Goal: Task Accomplishment & Management: Use online tool/utility

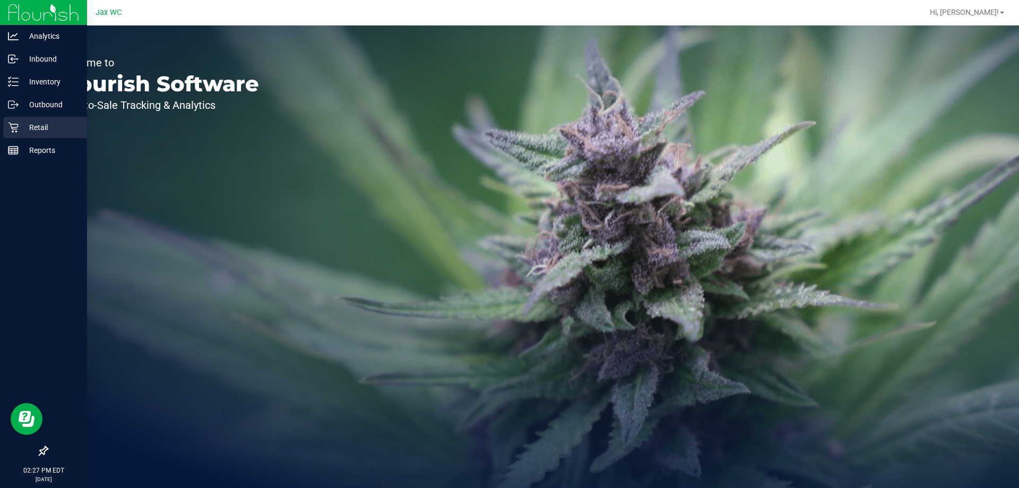
click at [14, 125] on icon at bounding box center [13, 127] width 11 height 11
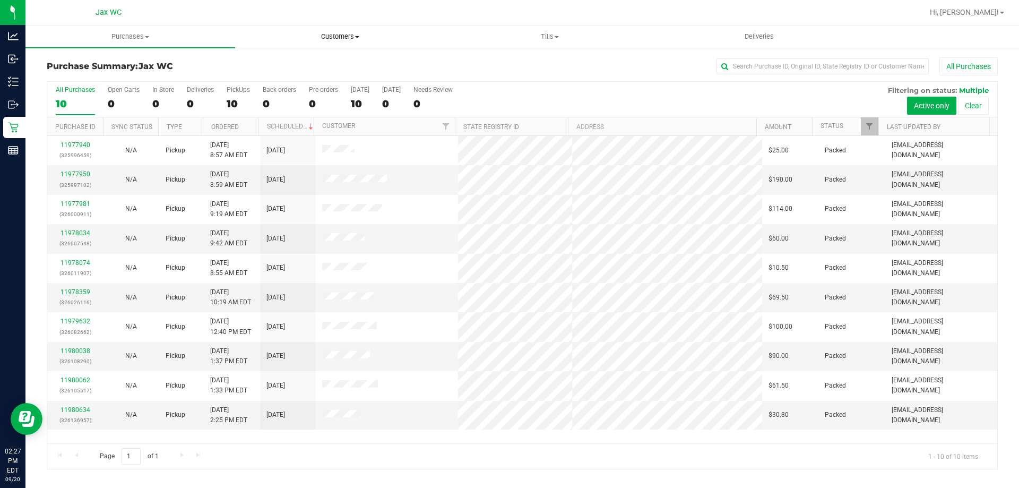
click at [337, 40] on span "Customers" at bounding box center [340, 37] width 209 height 10
click at [302, 60] on span "All customers" at bounding box center [273, 63] width 76 height 9
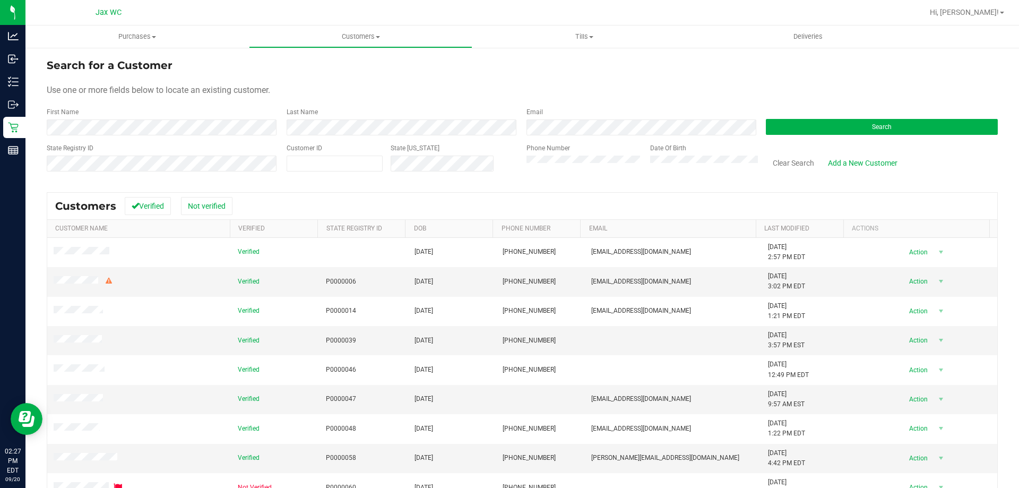
click at [135, 115] on div "First Name" at bounding box center [163, 121] width 232 height 28
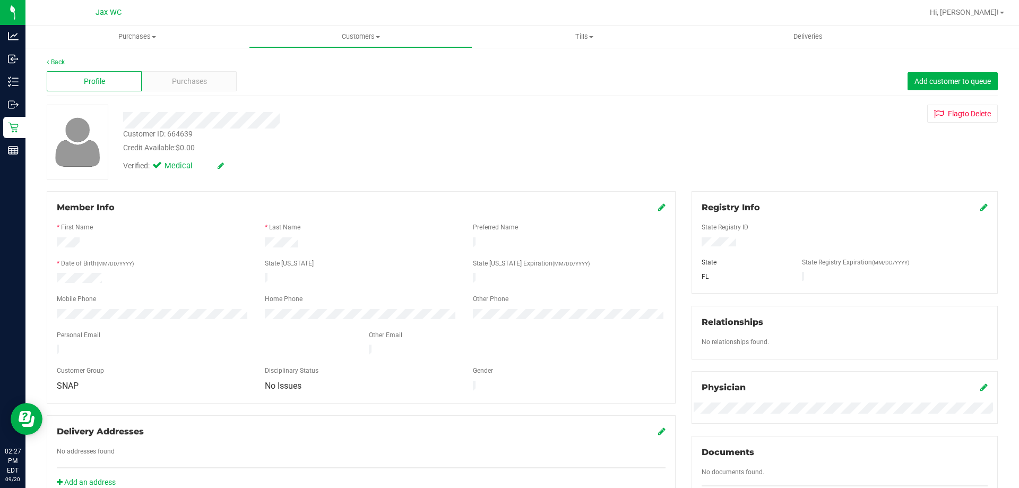
scroll to position [280, 0]
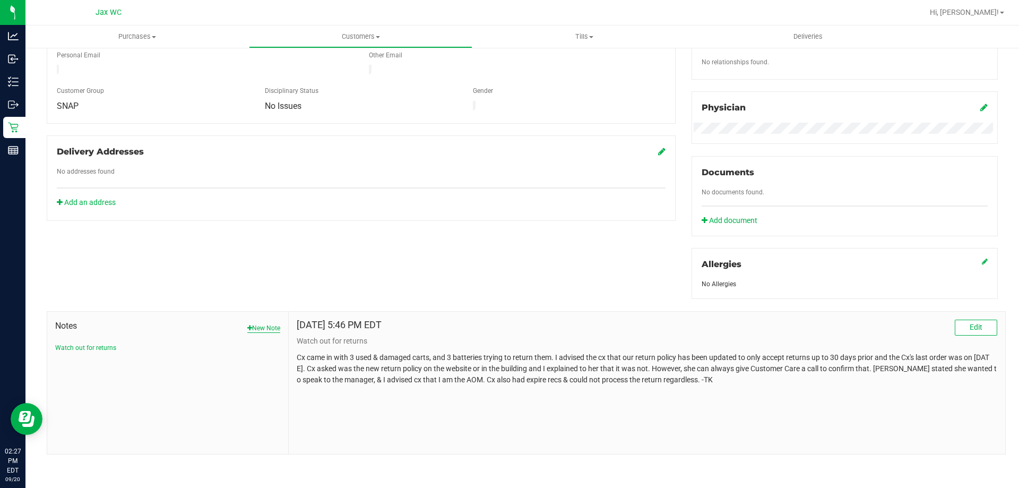
click at [266, 325] on button "New Note" at bounding box center [263, 328] width 33 height 10
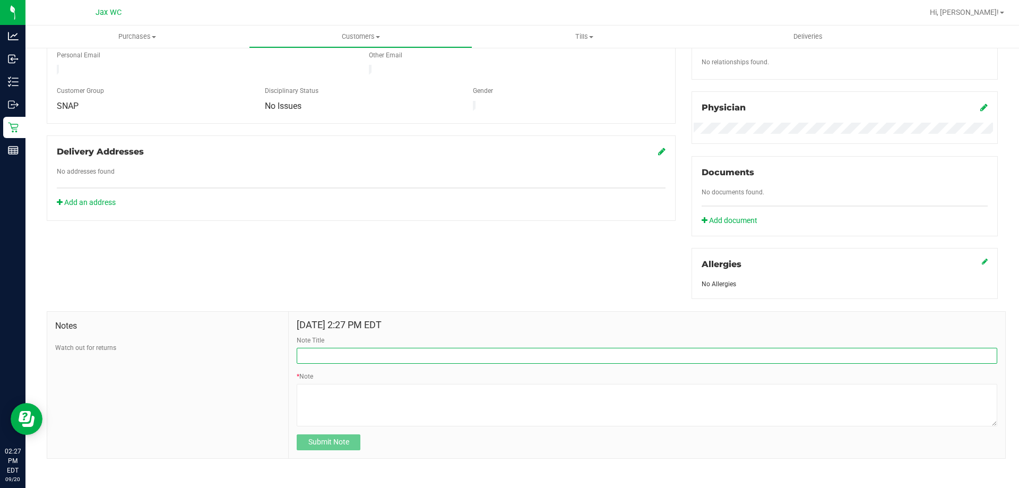
click at [387, 352] on input "Note Title" at bounding box center [647, 356] width 700 height 16
type input "Cx trying to return"
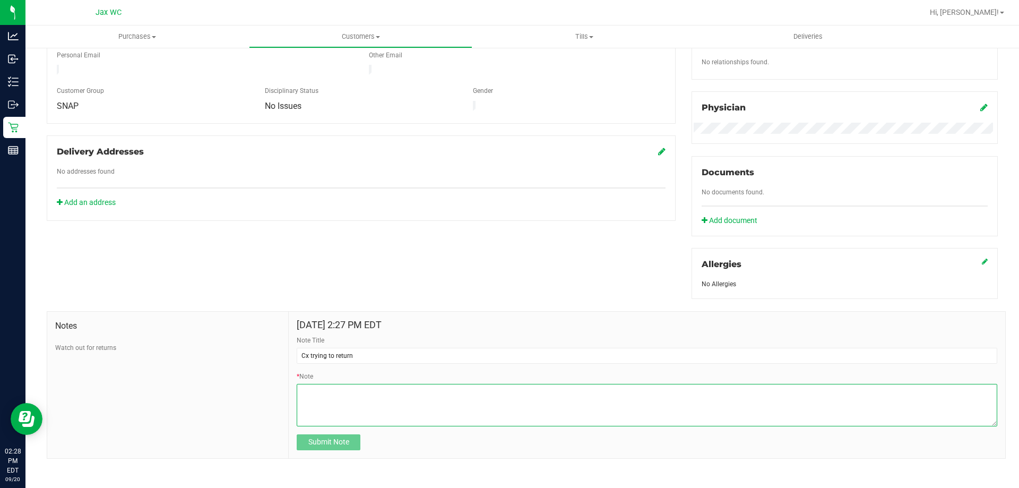
click at [387, 400] on textarea "* Note" at bounding box center [647, 405] width 700 height 42
click at [531, 388] on textarea "* Note" at bounding box center [647, 405] width 700 height 42
click at [669, 393] on textarea "* Note" at bounding box center [647, 405] width 700 height 42
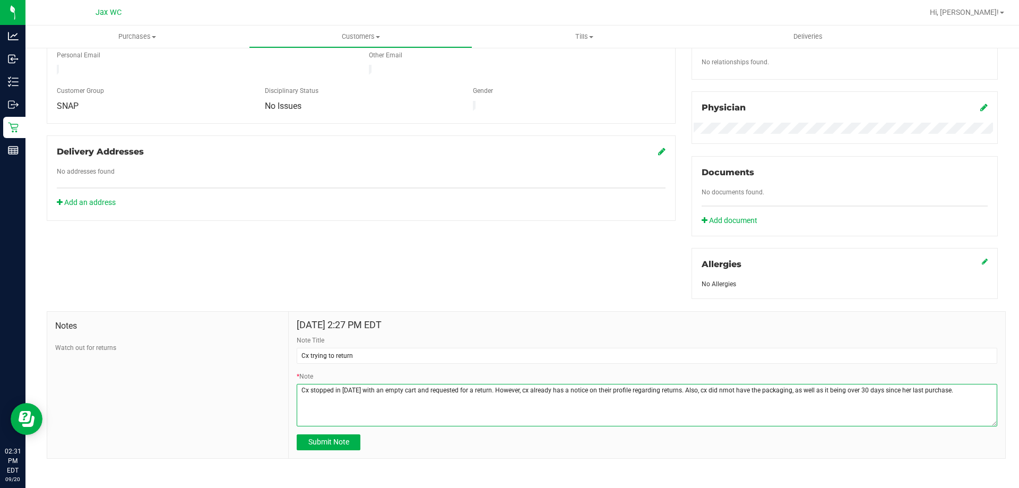
click at [724, 389] on textarea "* Note" at bounding box center [647, 405] width 700 height 42
click at [729, 389] on textarea "* Note" at bounding box center [647, 405] width 700 height 42
click at [942, 397] on textarea "* Note" at bounding box center [647, 405] width 700 height 42
drag, startPoint x: 608, startPoint y: 404, endPoint x: 553, endPoint y: 403, distance: 54.7
click at [603, 404] on textarea "* Note" at bounding box center [647, 405] width 700 height 42
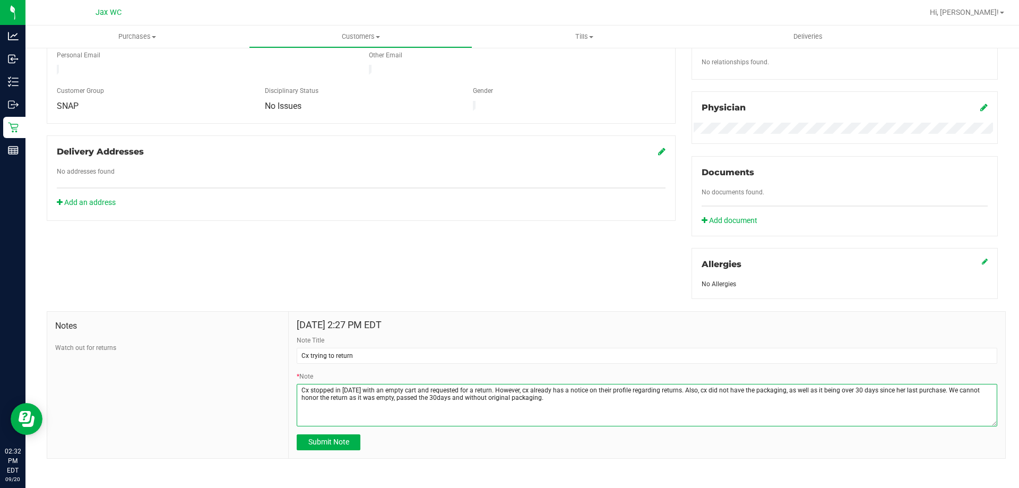
click at [368, 388] on textarea "* Note" at bounding box center [647, 405] width 700 height 42
click at [598, 400] on textarea "* Note" at bounding box center [647, 405] width 700 height 42
type textarea "Cx stopped in [DATE] [DATE] with an empty cart and requested for a return. Howe…"
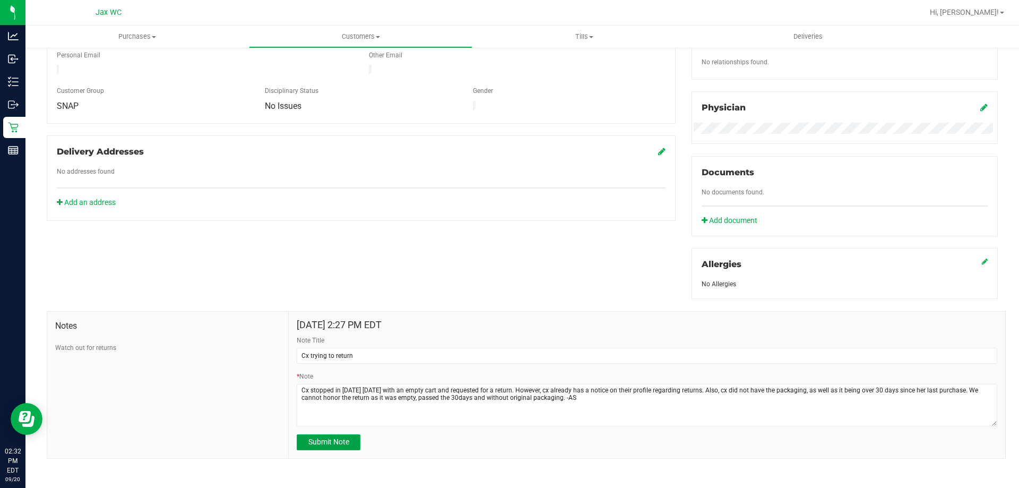
click at [315, 444] on span "Submit Note" at bounding box center [328, 441] width 41 height 8
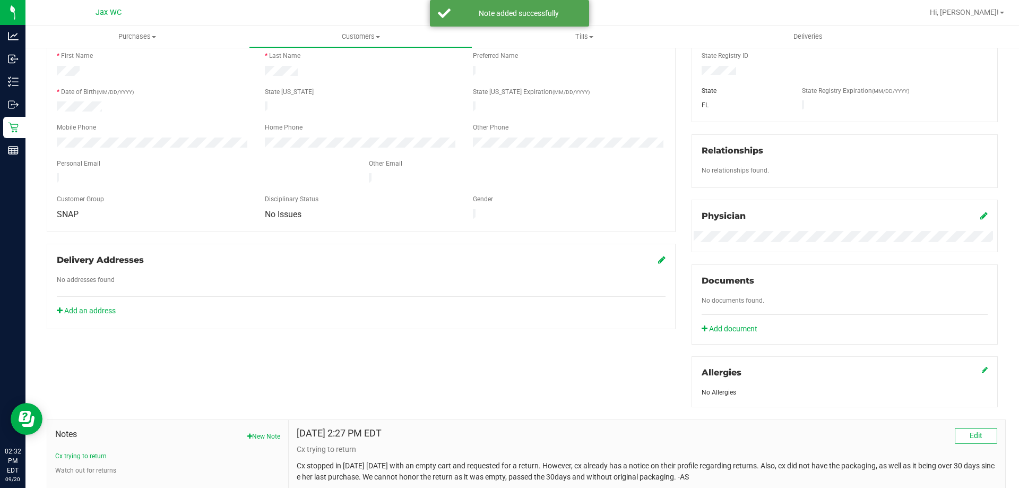
scroll to position [67, 0]
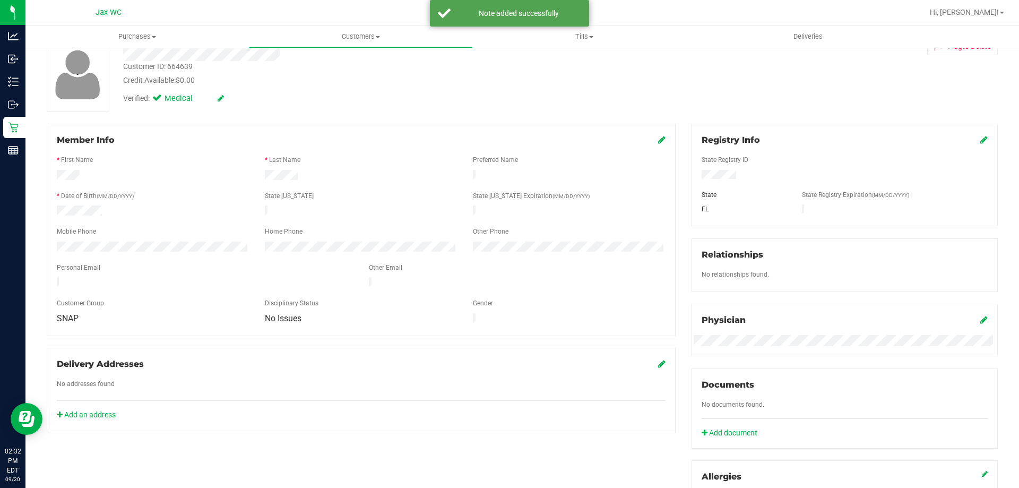
click at [658, 140] on icon at bounding box center [661, 139] width 7 height 8
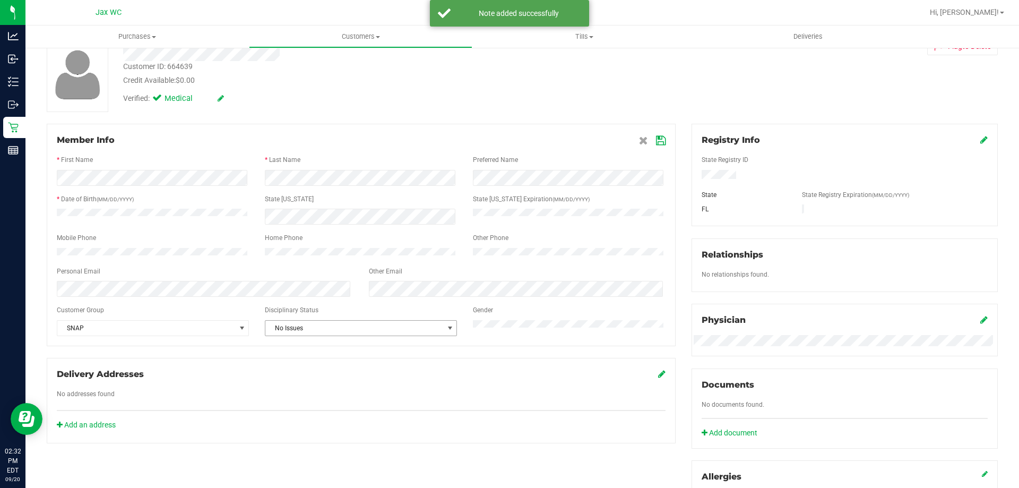
click at [333, 333] on span "No Issues" at bounding box center [354, 328] width 178 height 15
click at [338, 365] on li "Warning - Level 1" at bounding box center [358, 368] width 189 height 16
click at [656, 138] on icon at bounding box center [661, 140] width 10 height 8
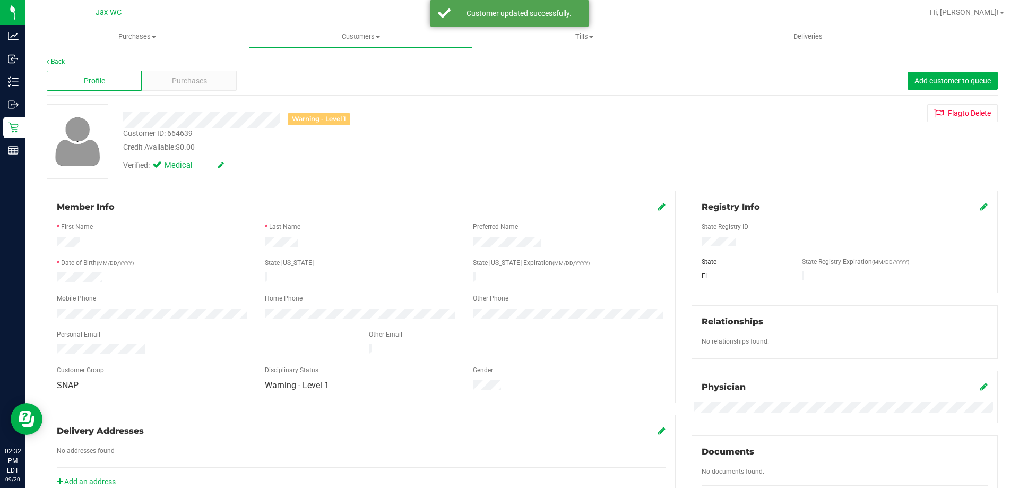
scroll to position [0, 0]
click at [203, 86] on span "Purchases" at bounding box center [189, 81] width 35 height 11
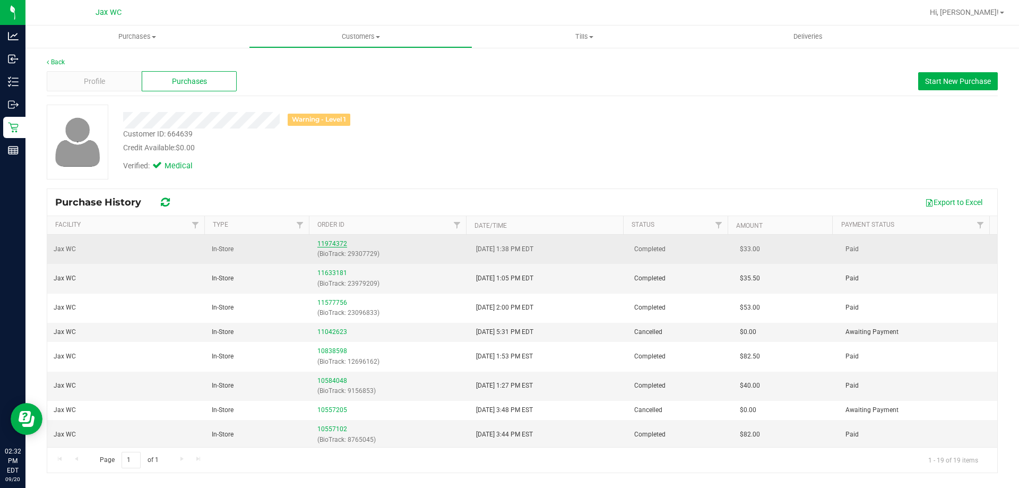
click at [329, 243] on link "11974372" at bounding box center [332, 243] width 30 height 7
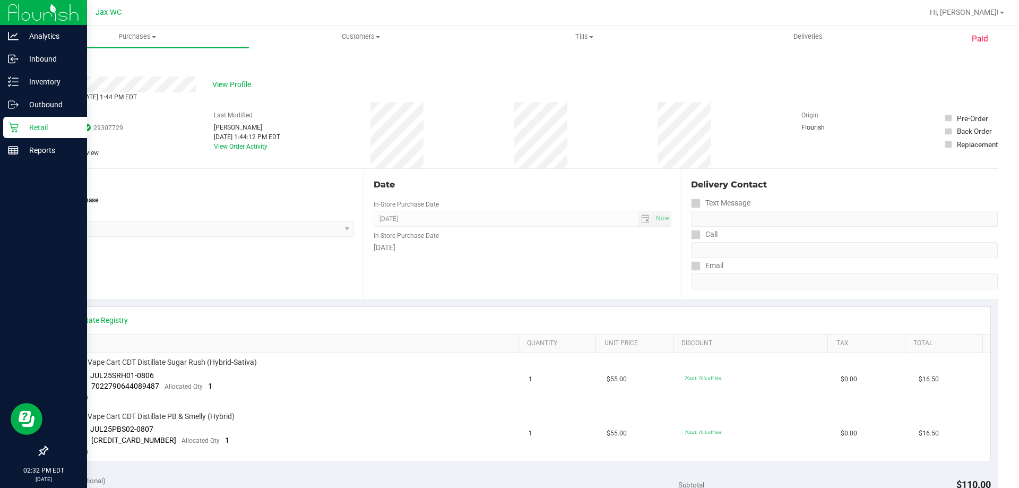
click at [17, 126] on icon at bounding box center [13, 127] width 11 height 11
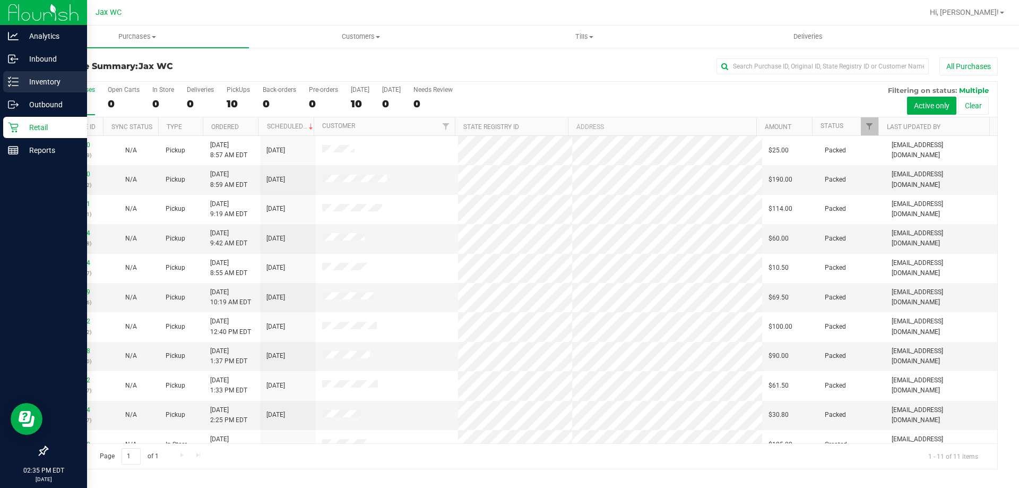
click at [39, 78] on p "Inventory" at bounding box center [51, 81] width 64 height 13
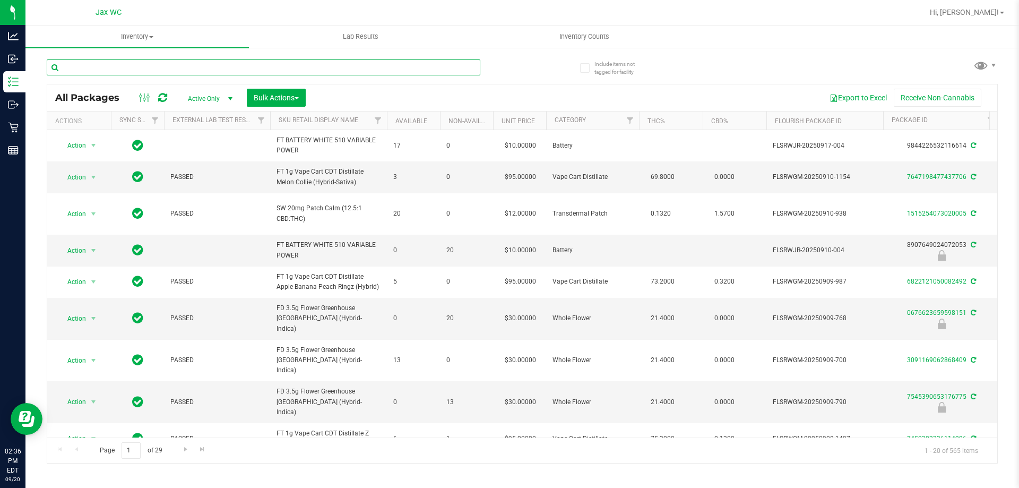
click at [130, 66] on input "text" at bounding box center [264, 67] width 434 height 16
type input "6141508459144434"
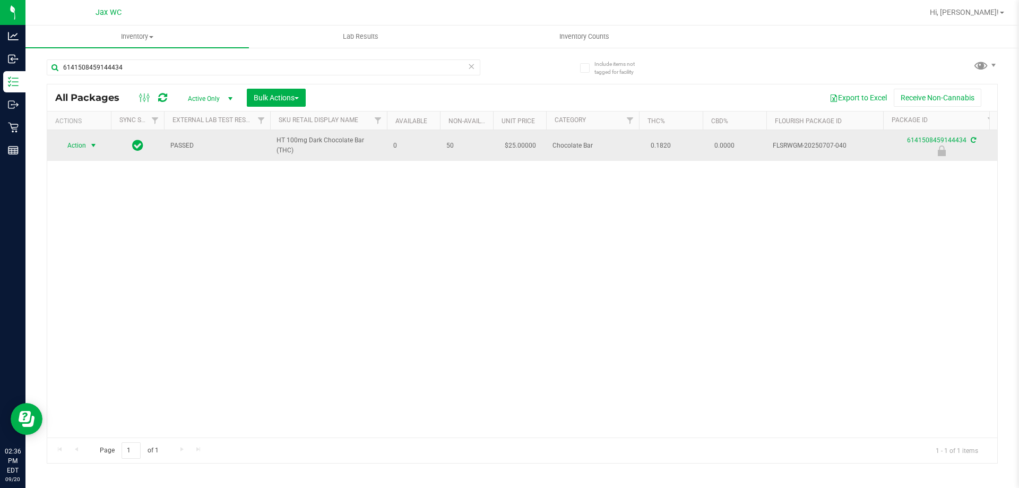
click at [87, 141] on span "select" at bounding box center [93, 145] width 13 height 15
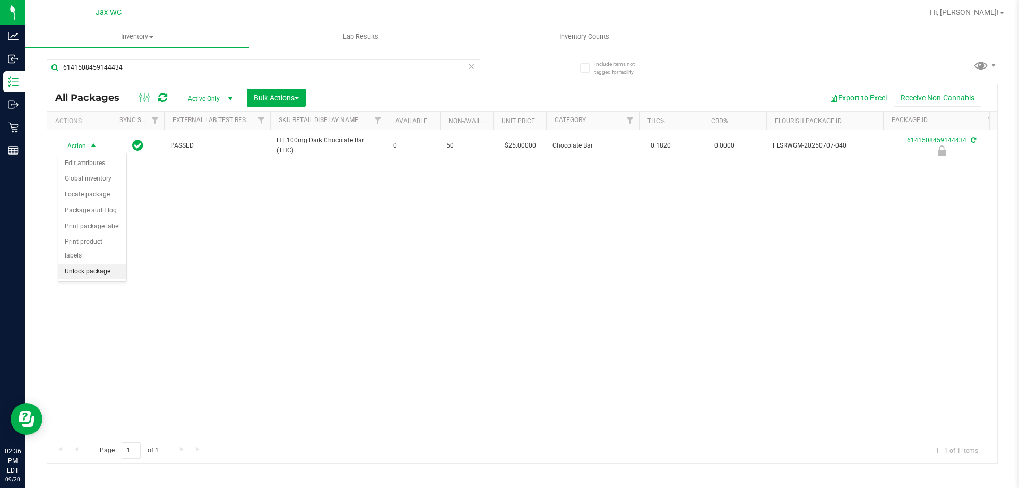
click at [77, 265] on li "Unlock package" at bounding box center [92, 272] width 68 height 16
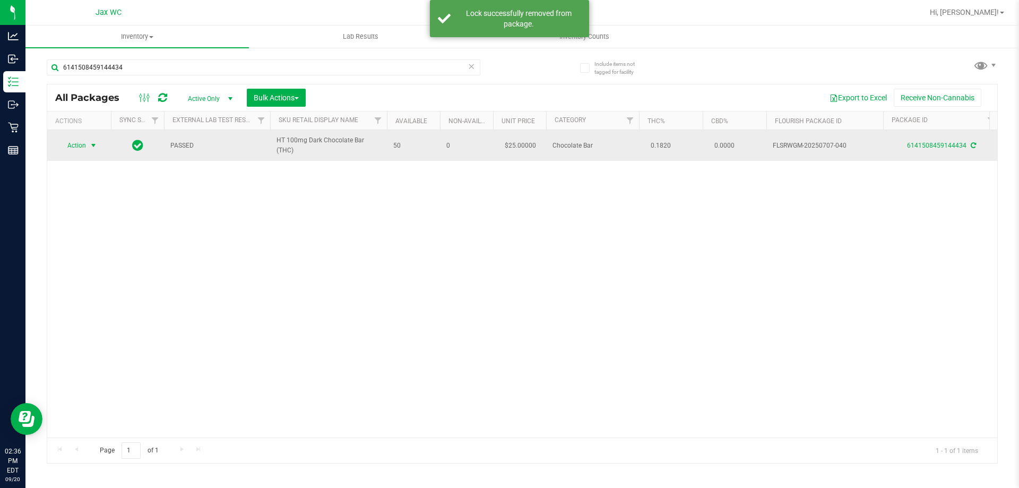
click at [91, 148] on span "select" at bounding box center [93, 145] width 8 height 8
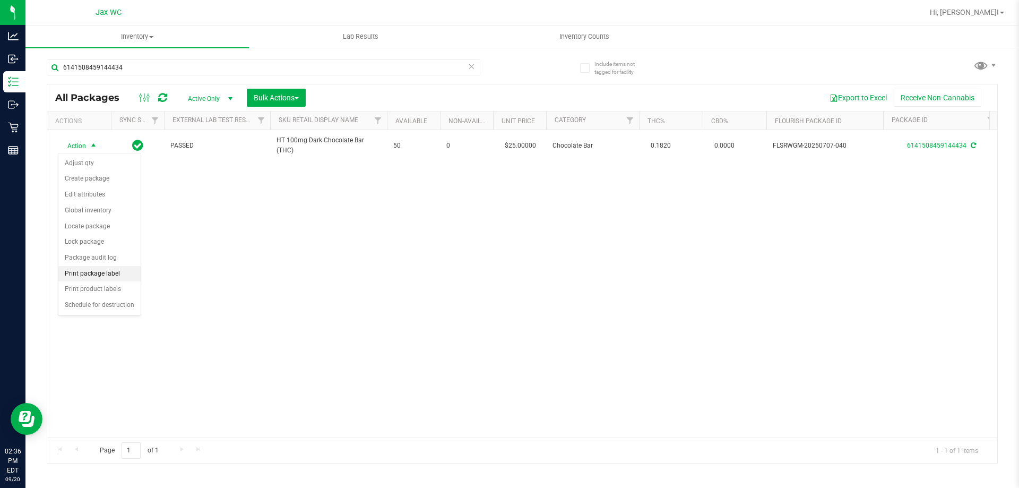
click at [112, 275] on li "Print package label" at bounding box center [99, 274] width 82 height 16
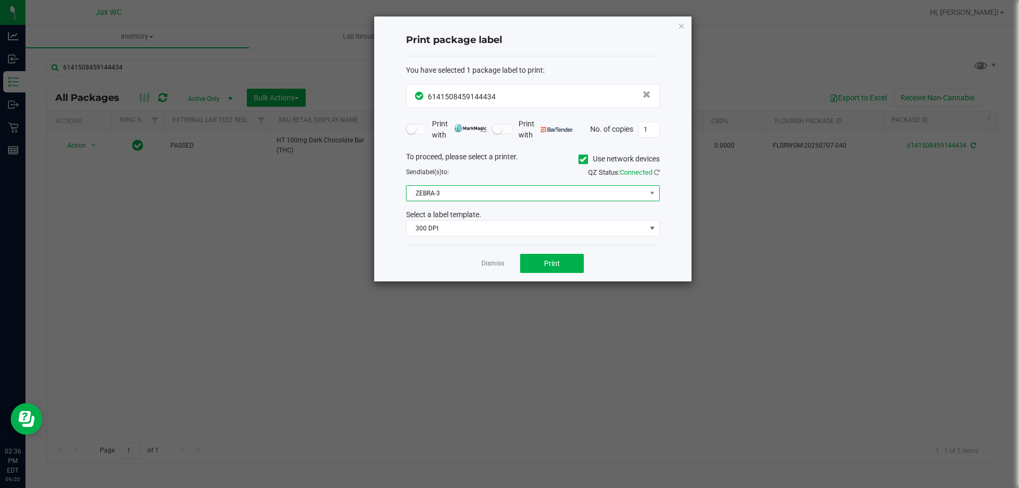
click at [543, 200] on span "ZEBRA-3" at bounding box center [525, 193] width 239 height 15
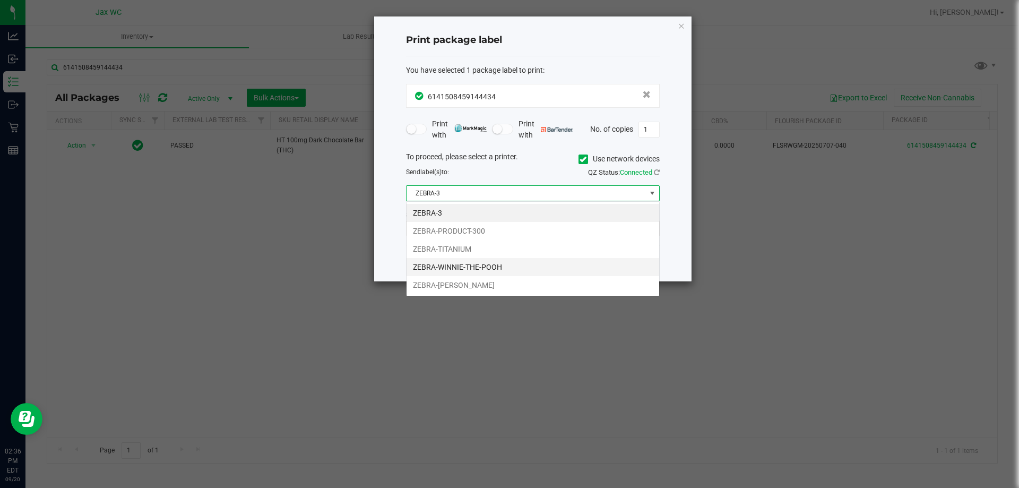
scroll to position [16, 254]
click at [454, 283] on li "ZEBRA-[PERSON_NAME]" at bounding box center [532, 285] width 253 height 18
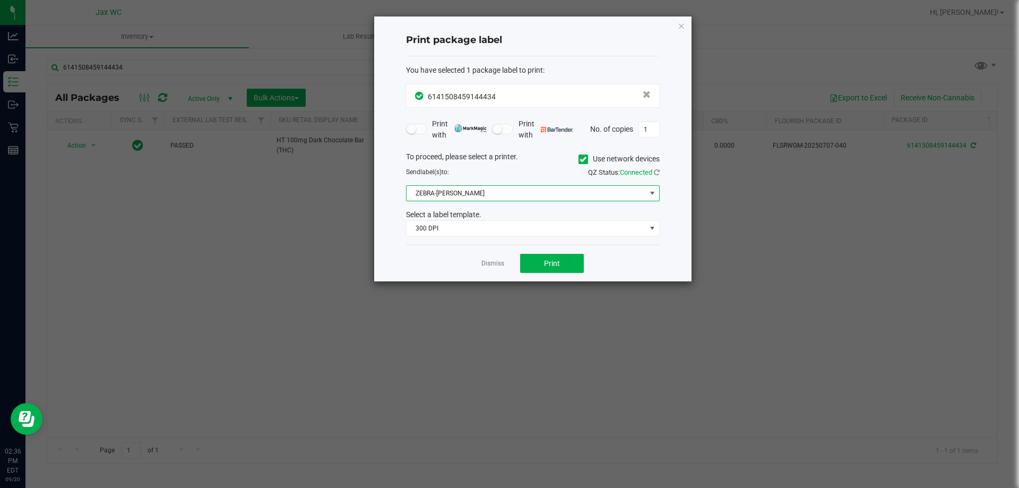
click at [455, 252] on div "Dismiss Print" at bounding box center [533, 263] width 254 height 37
click at [451, 236] on div "You have selected 1 package label to print : 6141508459144434 Print with Print …" at bounding box center [533, 150] width 254 height 189
click at [451, 229] on span "300 DPI" at bounding box center [525, 228] width 239 height 15
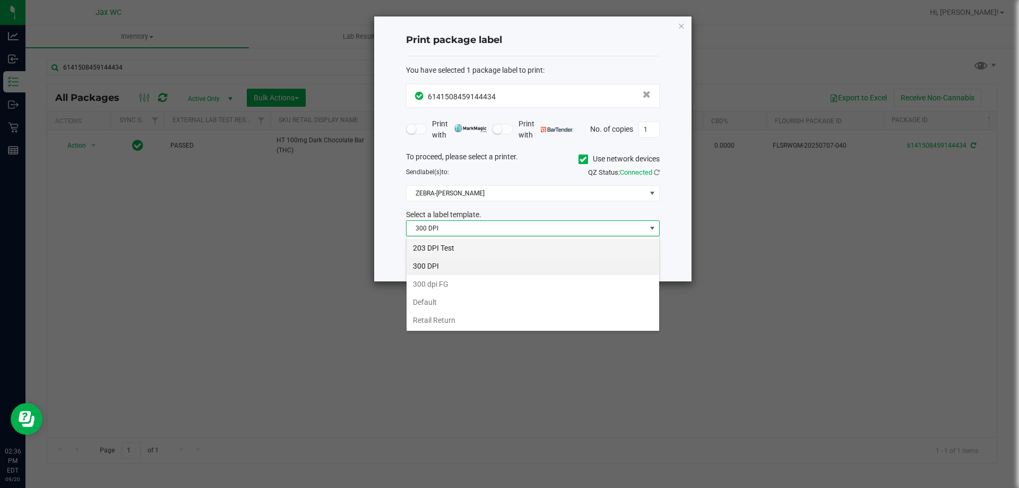
click at [449, 247] on li "203 DPI Test" at bounding box center [532, 248] width 253 height 18
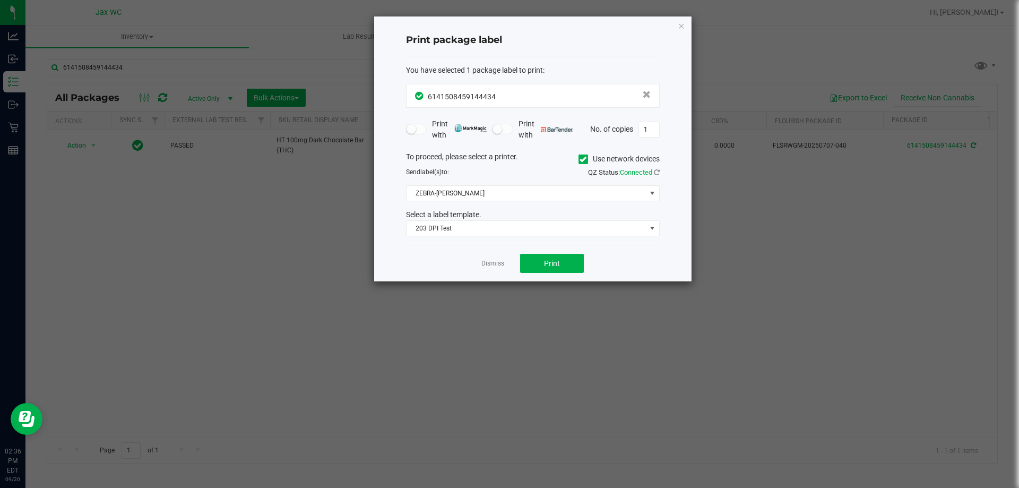
click at [453, 256] on div "Dismiss Print" at bounding box center [533, 263] width 254 height 37
click at [575, 266] on button "Print" at bounding box center [552, 263] width 64 height 19
click at [681, 26] on icon "button" at bounding box center [681, 25] width 7 height 13
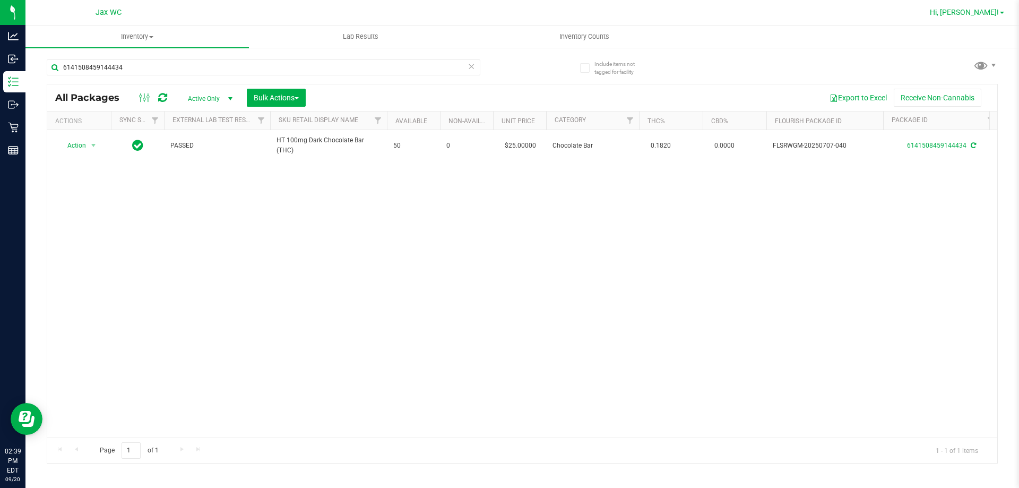
click at [994, 15] on span "Hi, [PERSON_NAME]!" at bounding box center [964, 12] width 69 height 8
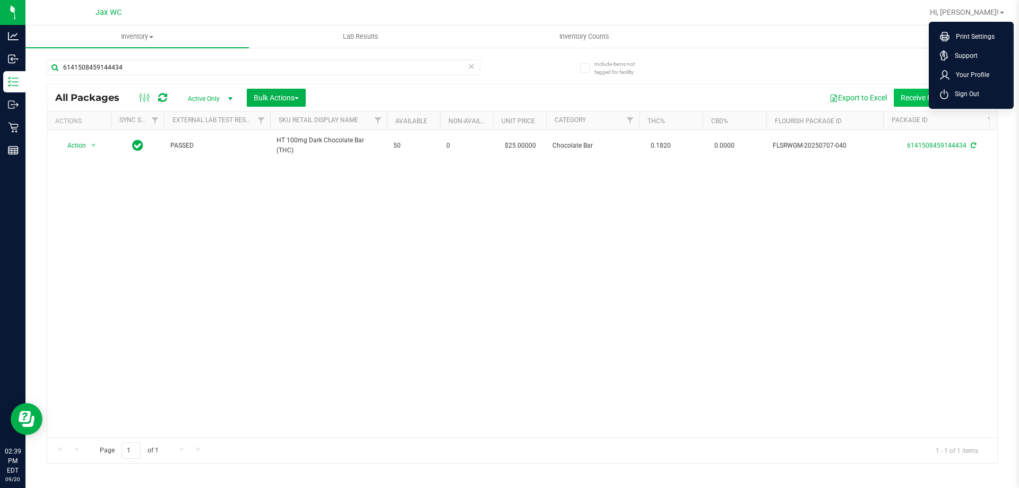
click at [967, 93] on span "Sign Out" at bounding box center [963, 94] width 31 height 11
